Goal: Task Accomplishment & Management: Manage account settings

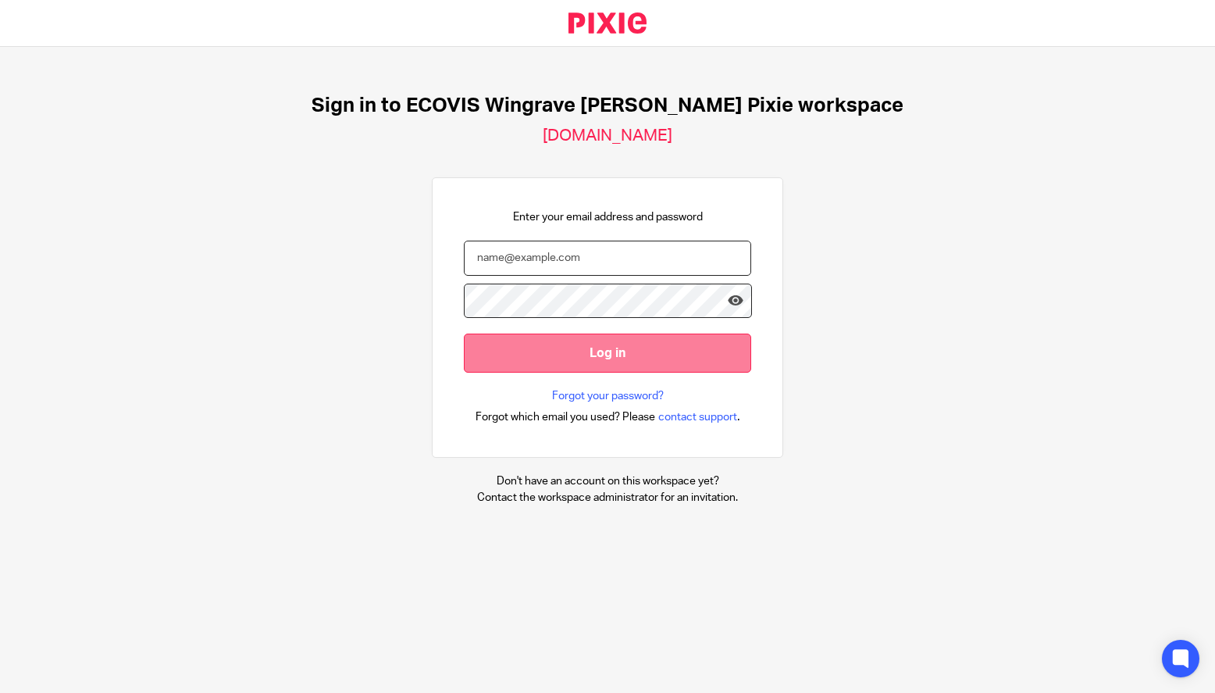
type input "Caceres"
click at [529, 358] on input "Log in" at bounding box center [607, 352] width 287 height 38
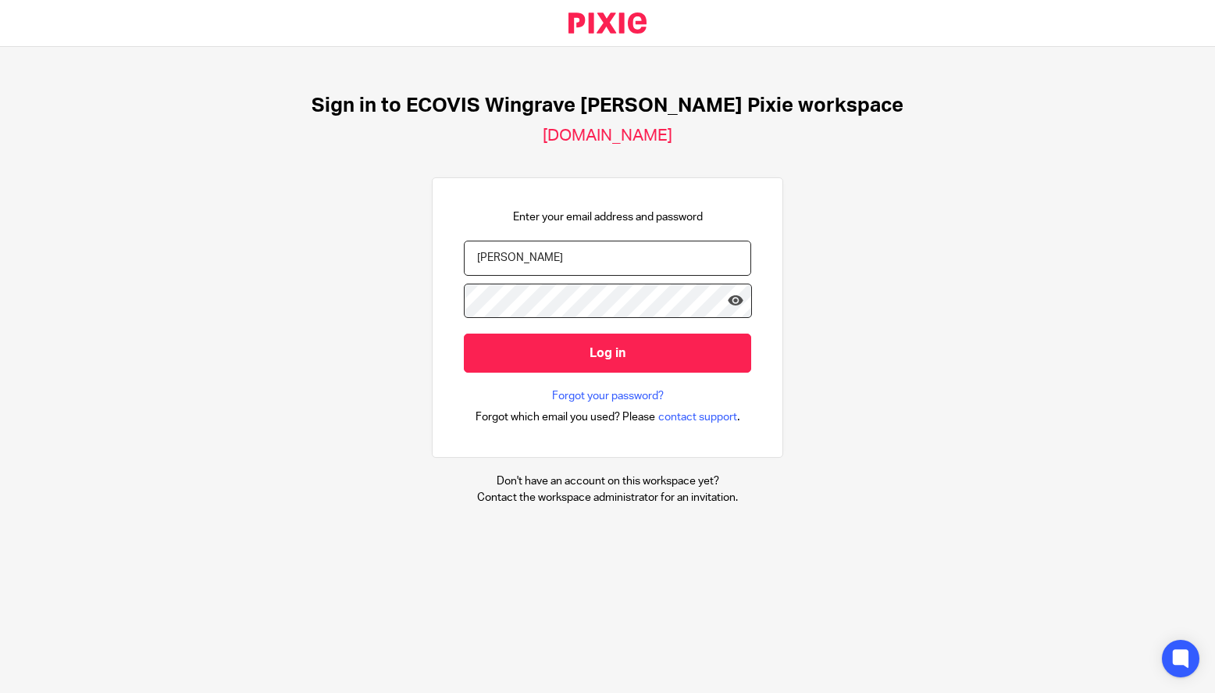
click at [534, 260] on input "Caceres" at bounding box center [607, 257] width 287 height 35
drag, startPoint x: 534, startPoint y: 260, endPoint x: 176, endPoint y: 294, distance: 359.2
click at [202, 288] on div "Sign in to ECOVIS Wingrave Yeats's Pixie workspace ecovis.usepixie.net Enter yo…" at bounding box center [607, 299] width 1215 height 505
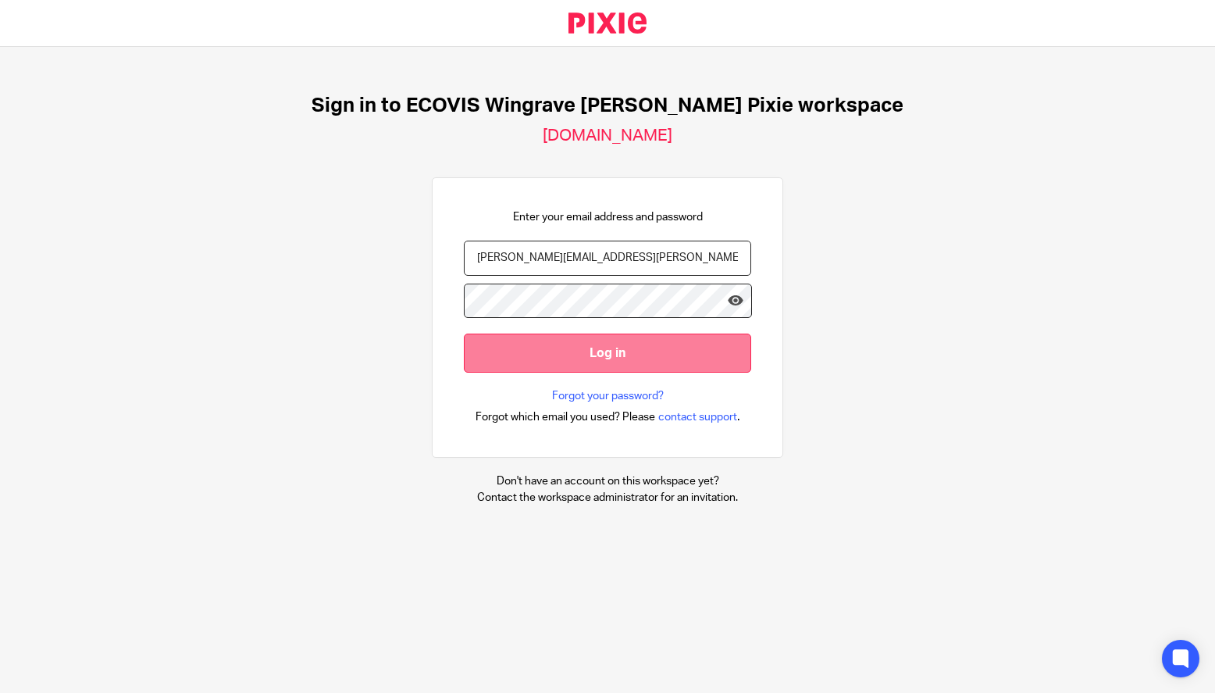
type input "lourdes.caceres@ecovis.co.uk"
click at [568, 353] on input "Log in" at bounding box center [607, 352] width 287 height 38
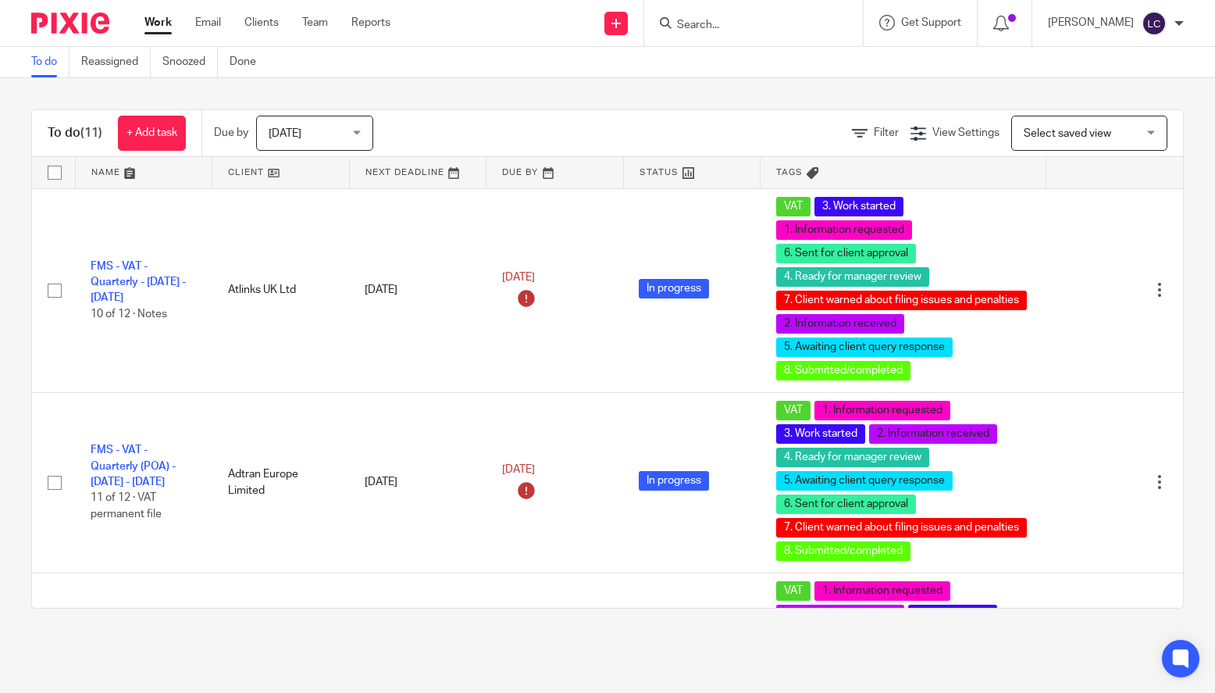
click at [713, 23] on input "Search" at bounding box center [745, 26] width 141 height 14
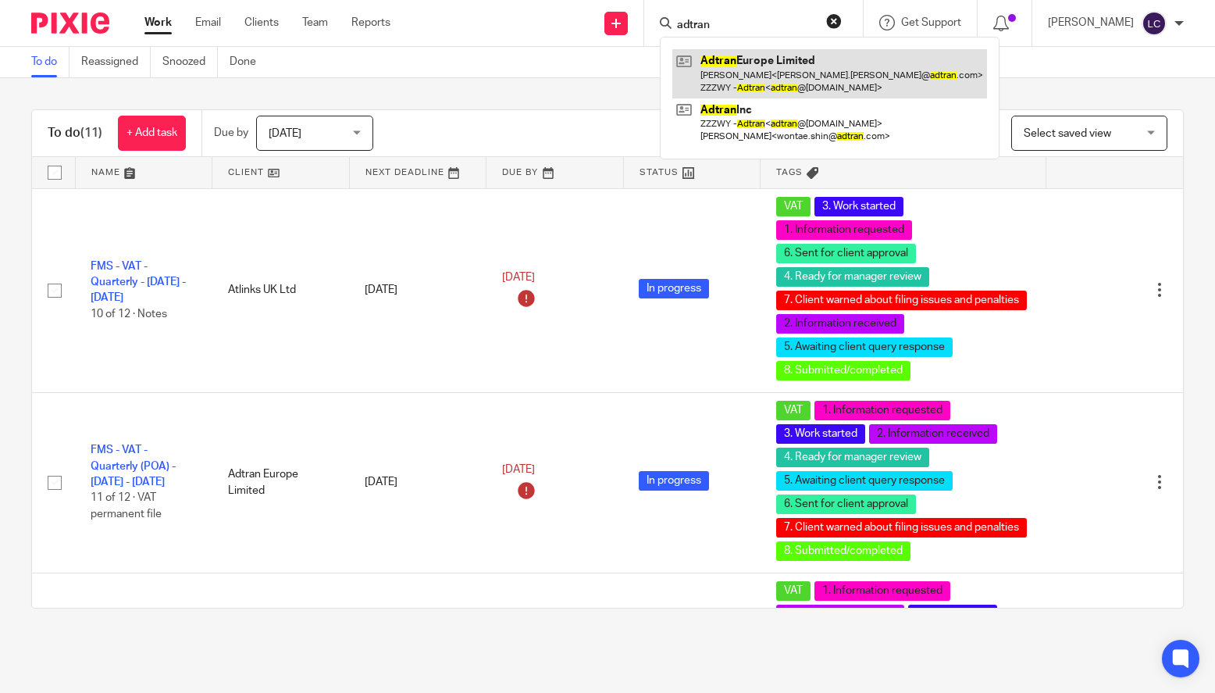
type input "adtran"
click at [750, 85] on link at bounding box center [829, 73] width 315 height 48
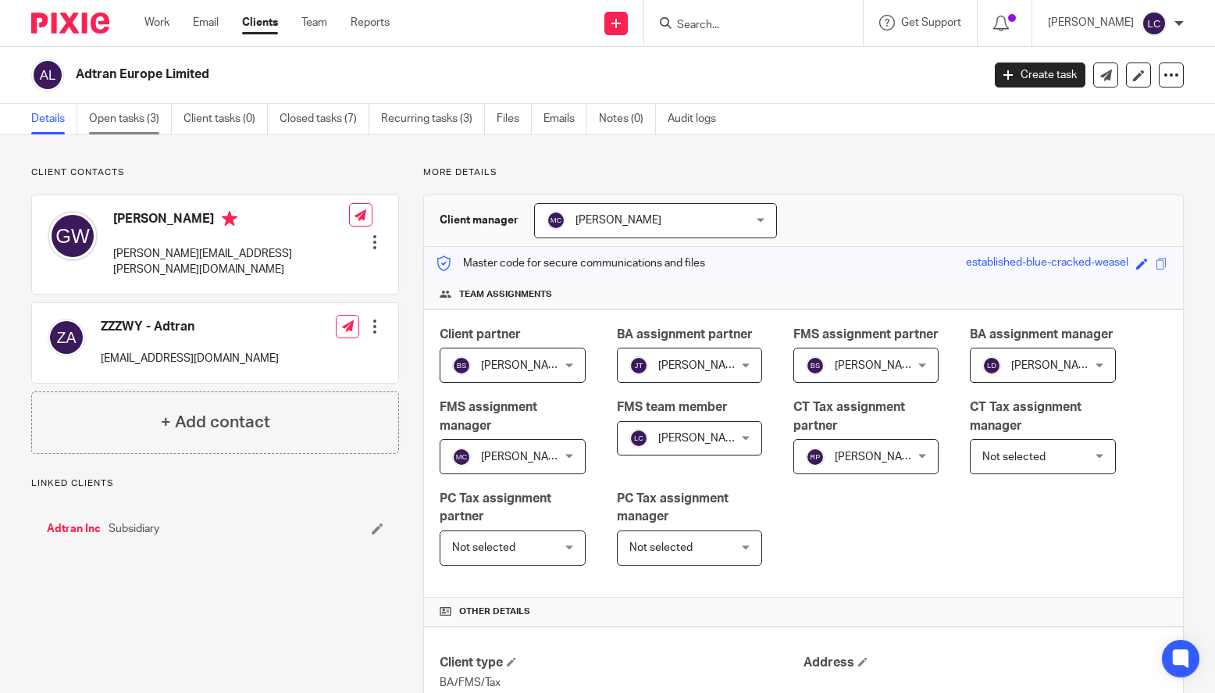
click at [113, 116] on link "Open tasks (3)" at bounding box center [130, 119] width 83 height 30
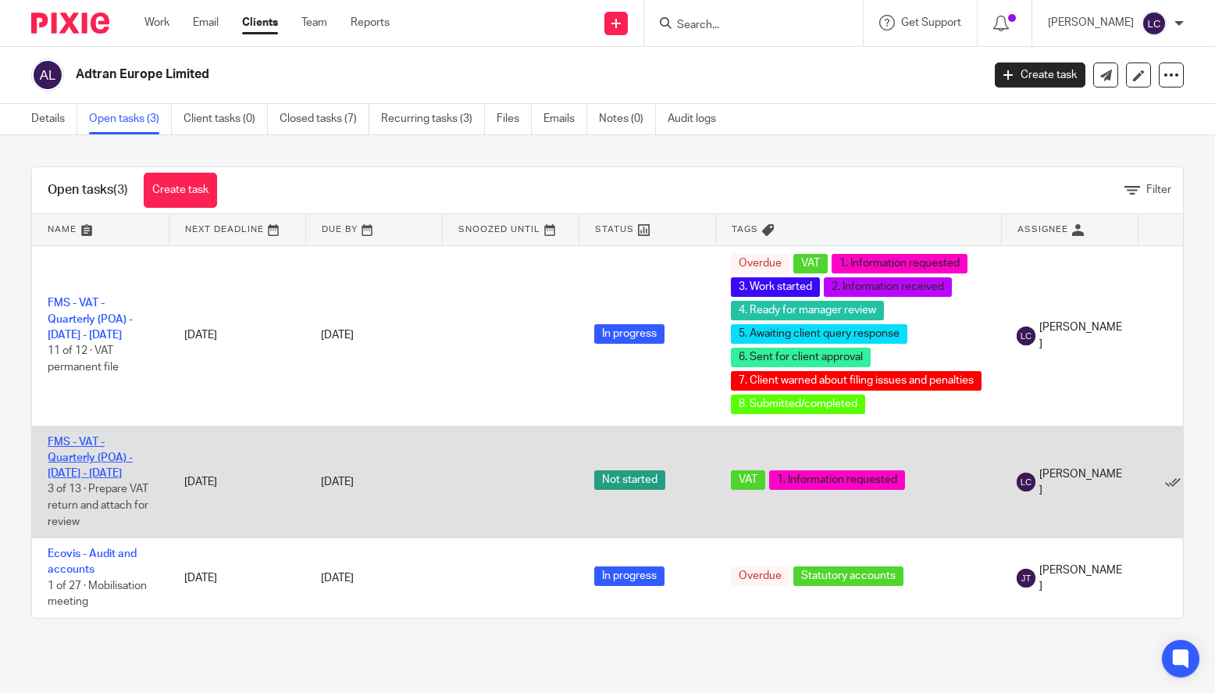
click at [97, 456] on link "FMS - VAT - Quarterly (POA) - May - July, 2025" at bounding box center [90, 457] width 85 height 43
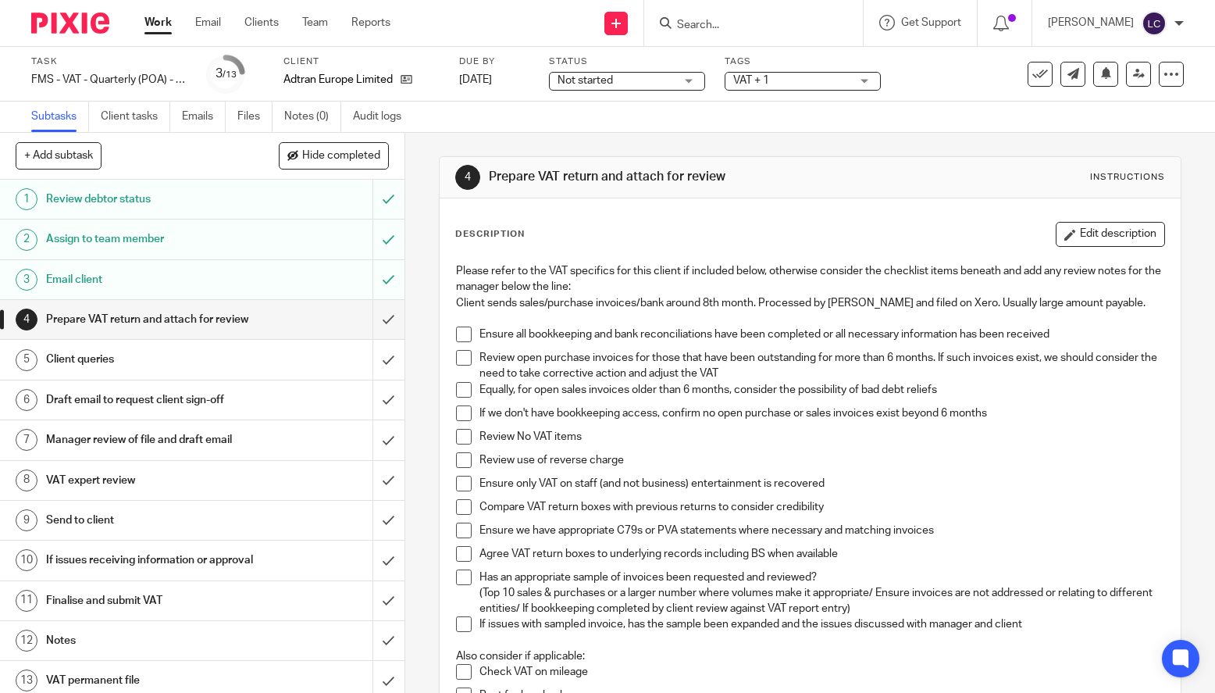
click at [687, 81] on div "Not started Not started" at bounding box center [627, 81] width 156 height 19
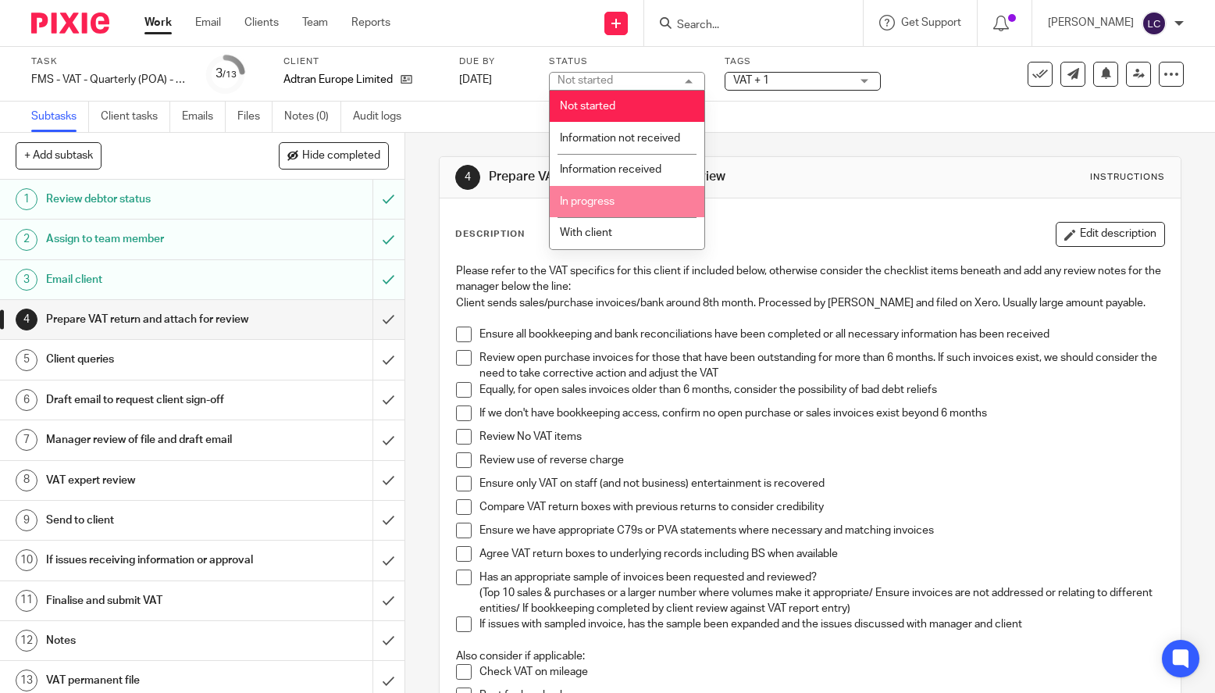
click at [597, 203] on span "In progress" at bounding box center [587, 201] width 55 height 11
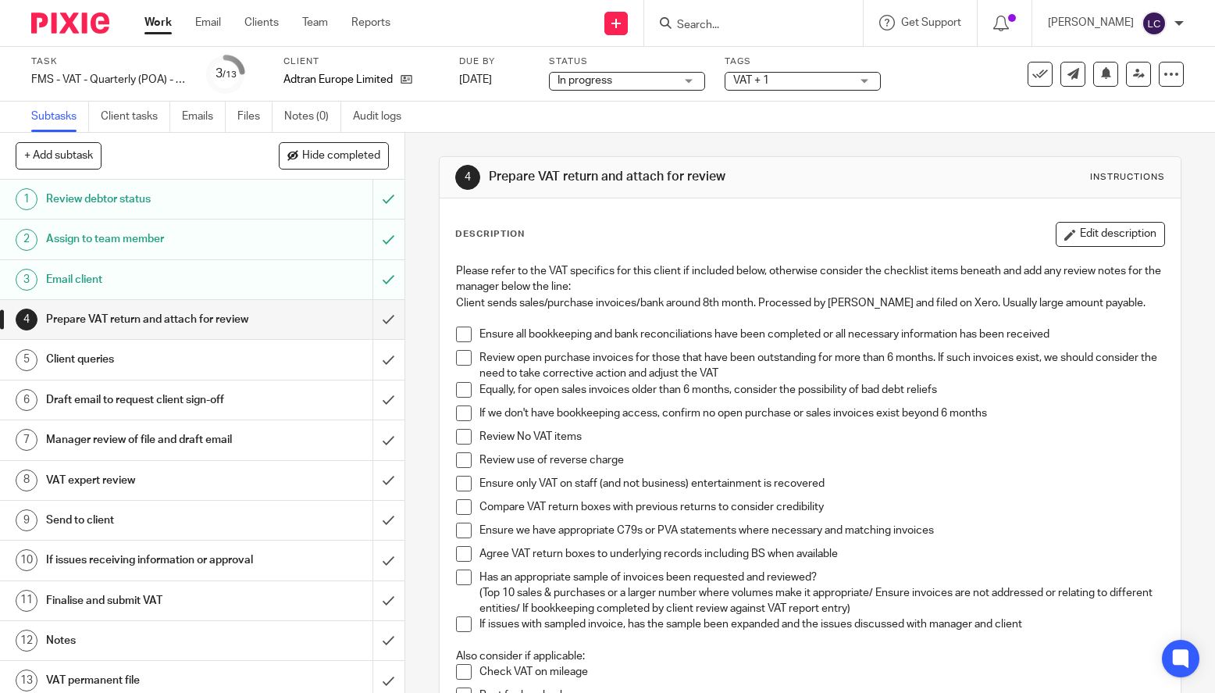
click at [862, 84] on div "VAT + 1" at bounding box center [803, 81] width 156 height 19
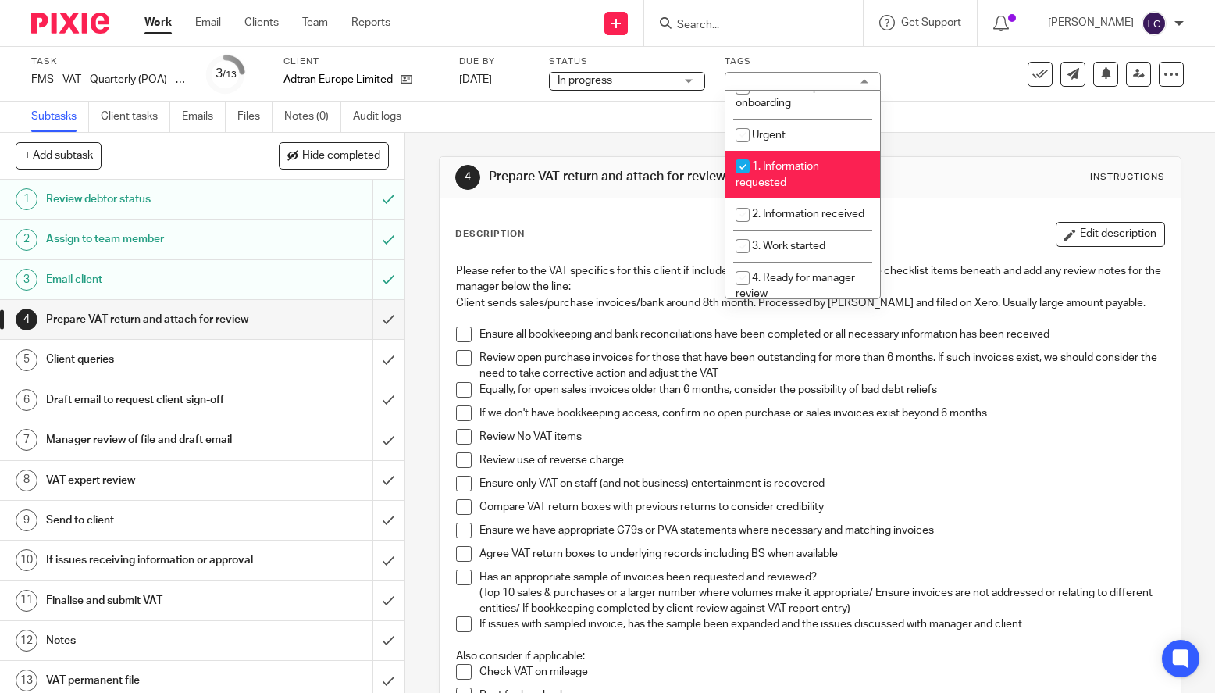
scroll to position [226, 0]
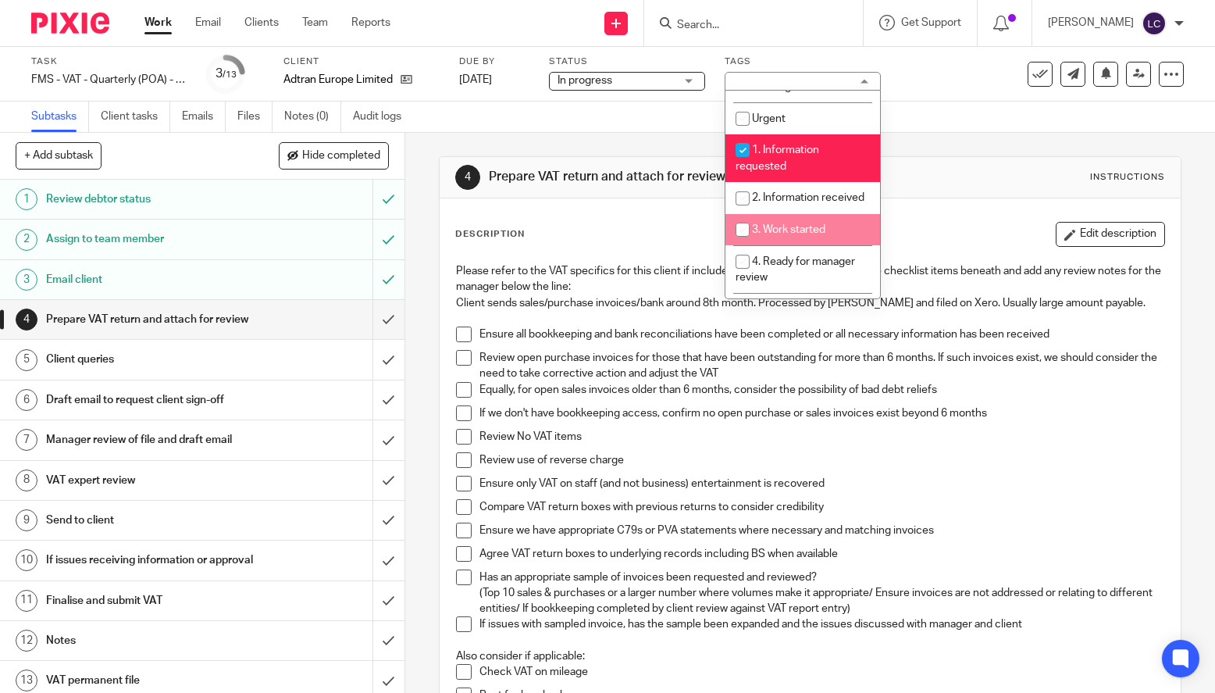
click at [743, 244] on input "checkbox" at bounding box center [743, 230] width 30 height 30
checkbox input "true"
click at [121, 273] on h1 "Email client" at bounding box center [149, 279] width 207 height 23
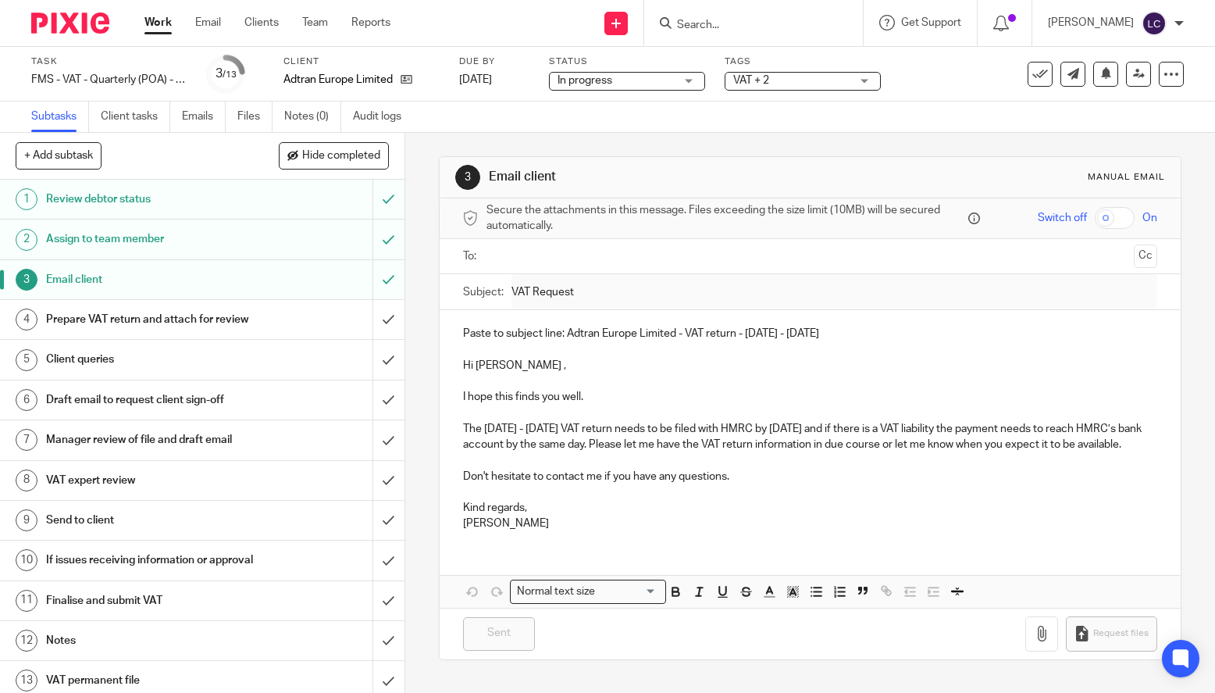
click at [170, 248] on h1 "Assign to team member" at bounding box center [149, 238] width 207 height 23
